Goal: Information Seeking & Learning: Stay updated

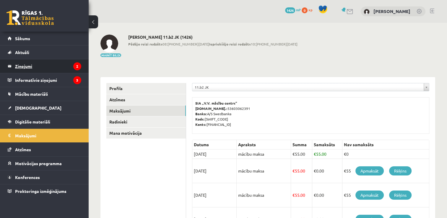
click at [48, 69] on legend "Ziņojumi 2" at bounding box center [48, 66] width 66 height 14
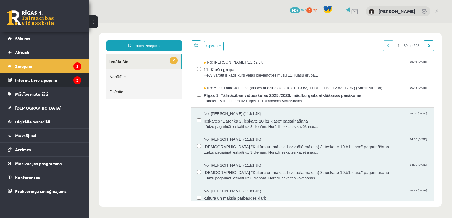
click at [51, 81] on legend "Informatīvie ziņojumi 3" at bounding box center [48, 80] width 66 height 14
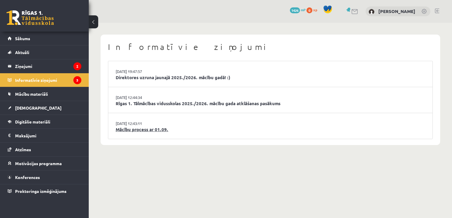
click at [144, 129] on link "Mācību process ar 01.09." at bounding box center [270, 129] width 309 height 7
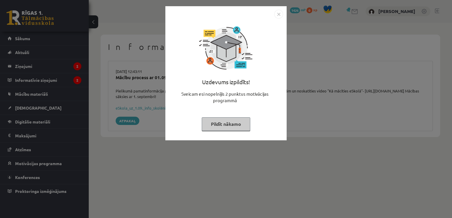
click at [236, 120] on button "Pildīt nākamo" at bounding box center [226, 124] width 48 height 14
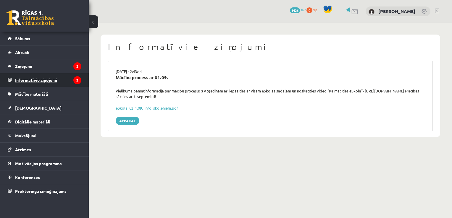
click at [61, 80] on legend "Informatīvie ziņojumi 2" at bounding box center [48, 80] width 66 height 14
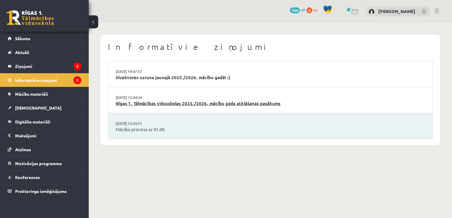
click at [135, 101] on link "Rīgas 1. Tālmācības vidusskolas 2025./2026. mācību gada atklāšanas pasākums" at bounding box center [270, 103] width 309 height 7
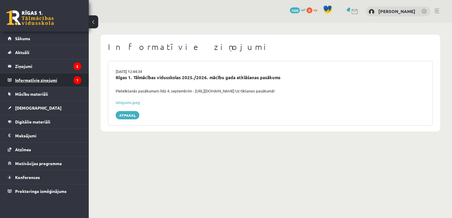
click at [68, 81] on legend "Informatīvie ziņojumi 1" at bounding box center [48, 80] width 66 height 14
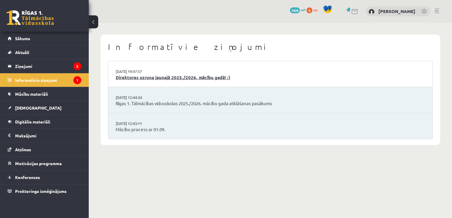
click at [137, 80] on link "Direktores uzruna jaunajā 2025./2026. mācību gadā! :)" at bounding box center [270, 77] width 309 height 7
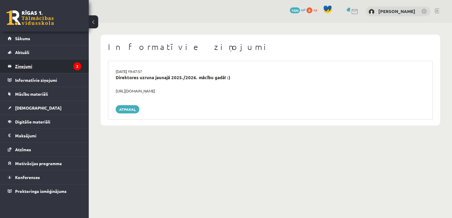
click at [37, 67] on legend "Ziņojumi 2" at bounding box center [48, 66] width 66 height 14
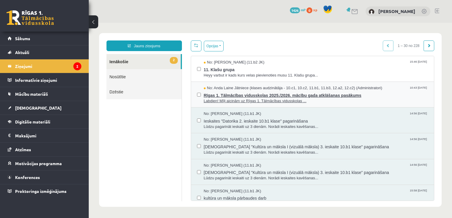
click at [219, 98] on span "Labdien! Mīļi aicinām uz Rīgas 1. Tālmācības vidusskolas ..." at bounding box center [316, 101] width 224 height 6
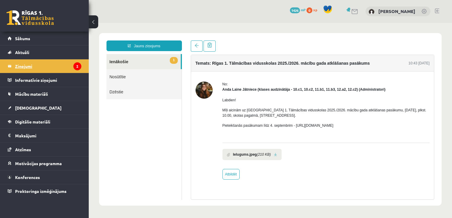
click at [27, 66] on legend "Ziņojumi 2" at bounding box center [48, 66] width 66 height 14
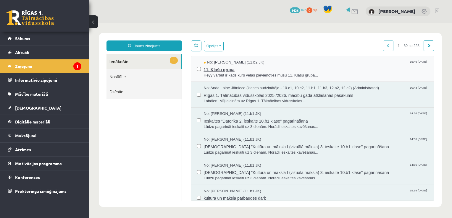
click at [239, 69] on span "11. Klašu grupa" at bounding box center [316, 68] width 224 height 7
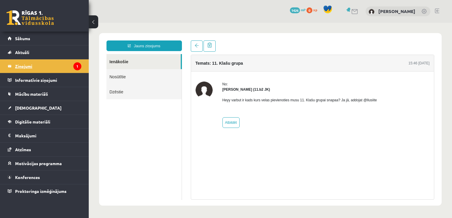
click at [17, 66] on legend "Ziņojumi 1" at bounding box center [48, 66] width 66 height 14
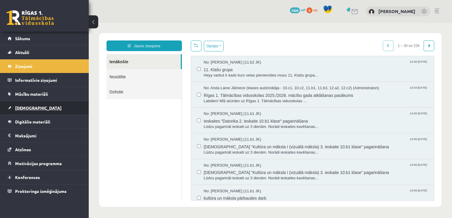
click at [21, 107] on span "[DEMOGRAPHIC_DATA]" at bounding box center [38, 107] width 46 height 5
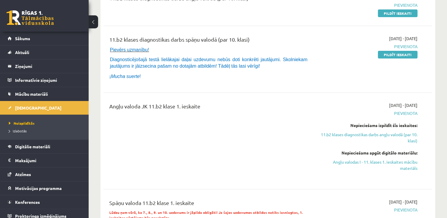
scroll to position [30, 0]
